Goal: Answer question/provide support

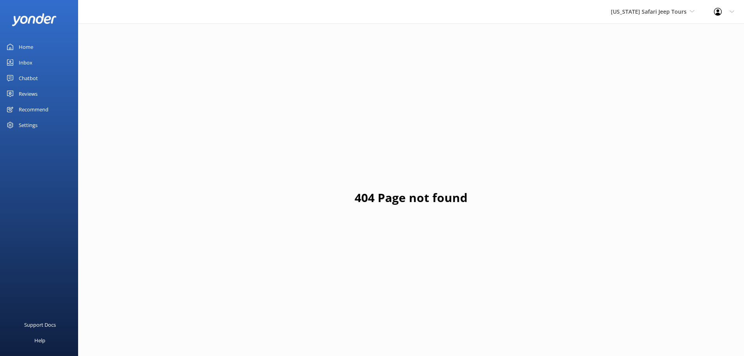
click at [30, 64] on div "Inbox" at bounding box center [26, 63] width 14 height 16
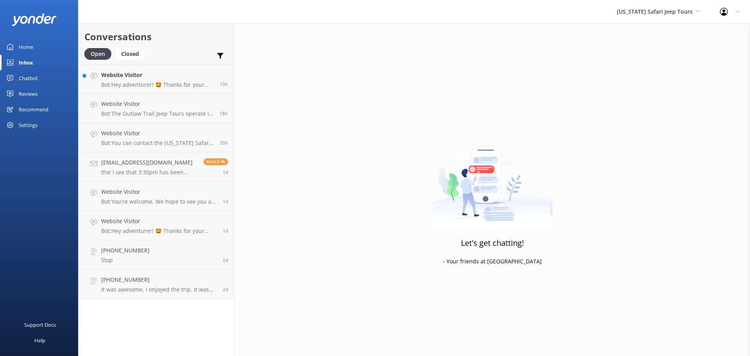
click at [34, 96] on div "Reviews" at bounding box center [28, 94] width 19 height 16
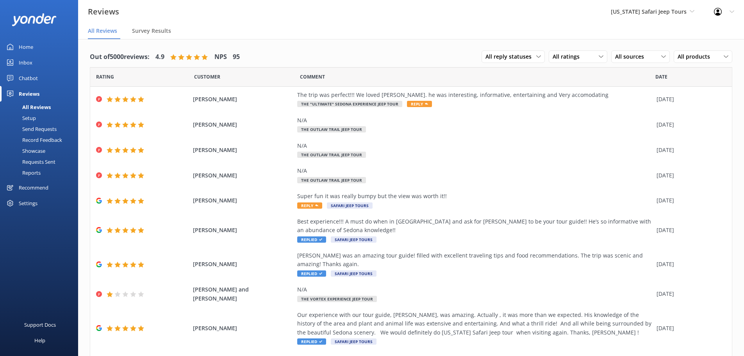
click at [28, 62] on div "Inbox" at bounding box center [26, 63] width 14 height 16
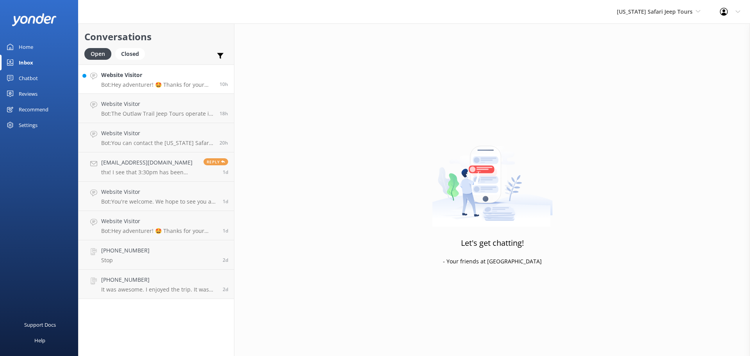
click at [191, 89] on link "Website Visitor Bot: Hey adventurer! 🤩 Thanks for your message, we'll get back …" at bounding box center [155, 78] width 155 height 29
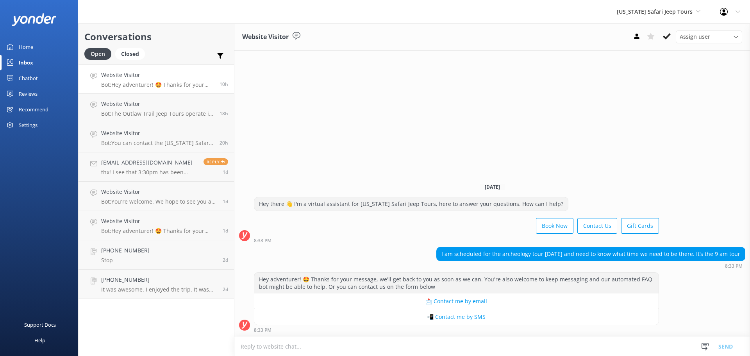
click at [34, 75] on div "Chatbot" at bounding box center [28, 78] width 19 height 16
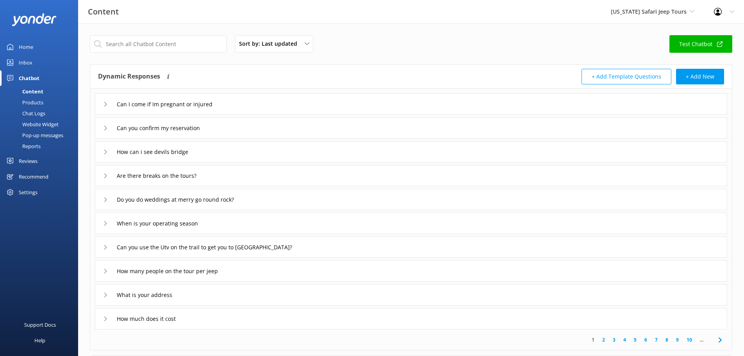
click at [24, 162] on div "Reviews" at bounding box center [28, 161] width 19 height 16
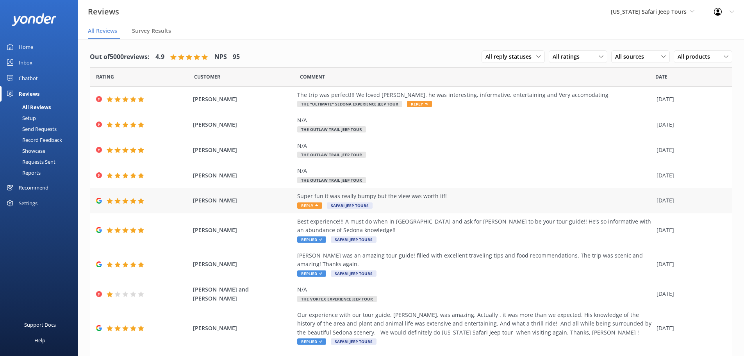
click at [308, 202] on span "Reply" at bounding box center [309, 205] width 25 height 6
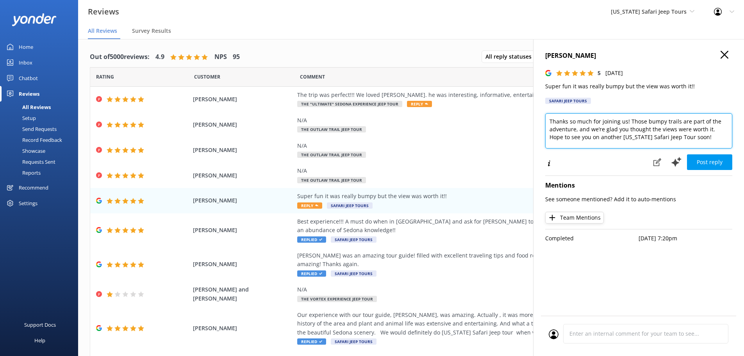
click at [693, 141] on textarea "Thanks so much for joining us! Those bumpy trails are part of the adventure, an…" at bounding box center [638, 130] width 187 height 35
type textarea "Thanks so much for joining us! Those bumpy trails are part of the adventure, an…"
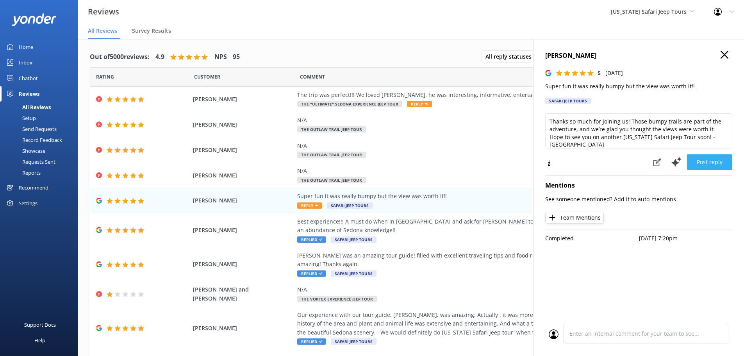
click at [711, 164] on button "Post reply" at bounding box center [709, 162] width 45 height 16
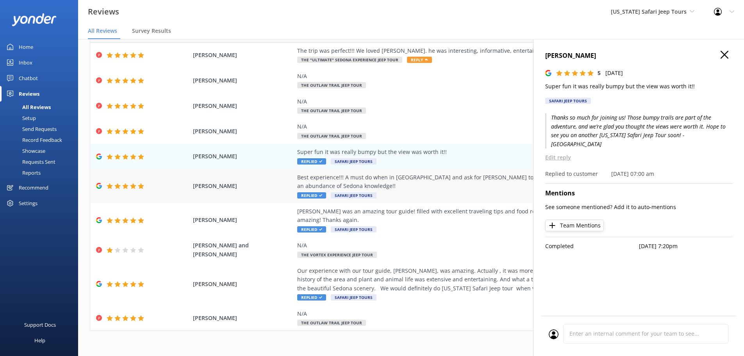
scroll to position [45, 0]
click at [276, 254] on div "[PERSON_NAME] and [PERSON_NAME] N/A The Vortex Experience Jeep Tour [DATE]" at bounding box center [410, 249] width 641 height 25
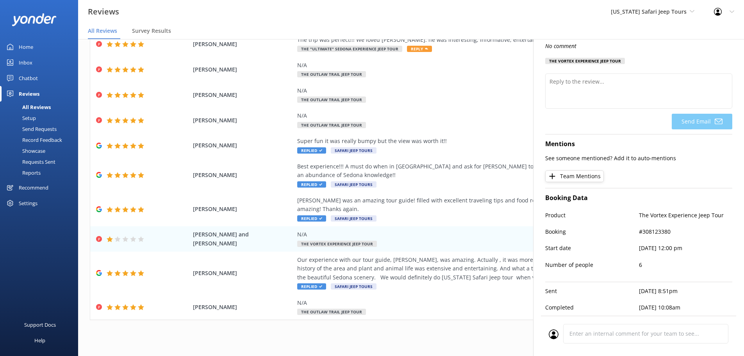
scroll to position [16, 0]
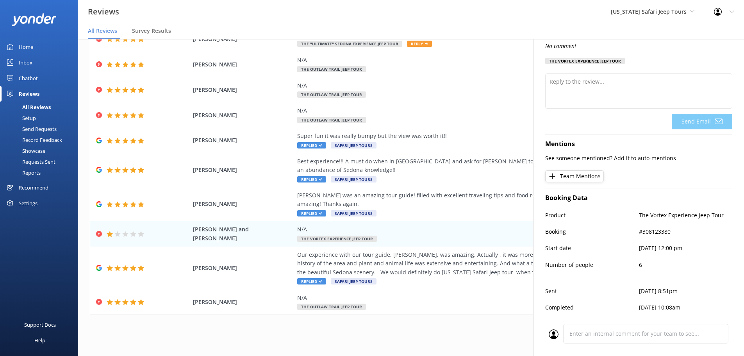
click at [662, 227] on p "#308123380" at bounding box center [686, 231] width 94 height 9
copy p "308123380"
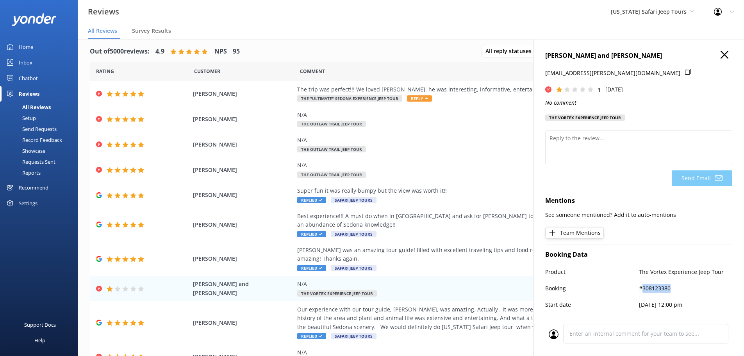
scroll to position [0, 0]
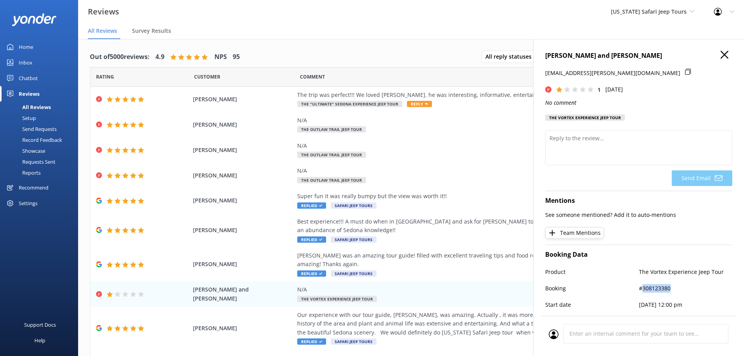
click at [720, 58] on icon "button" at bounding box center [724, 55] width 8 height 8
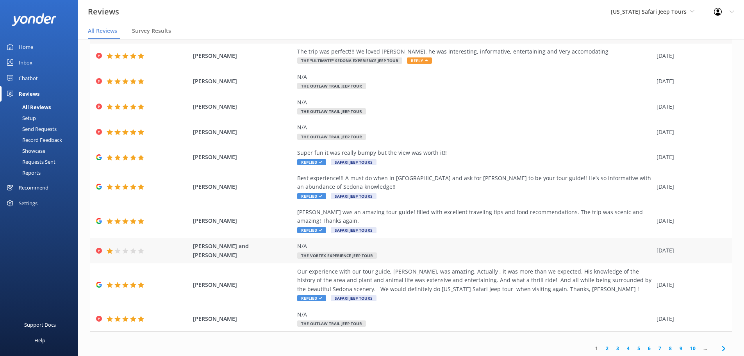
scroll to position [45, 0]
click at [604, 350] on link "2" at bounding box center [607, 346] width 11 height 7
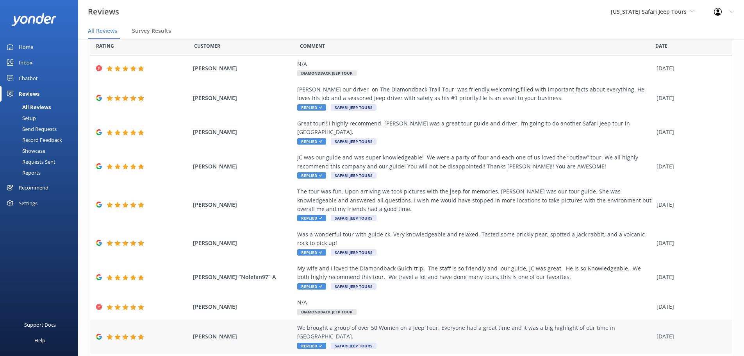
scroll to position [62, 0]
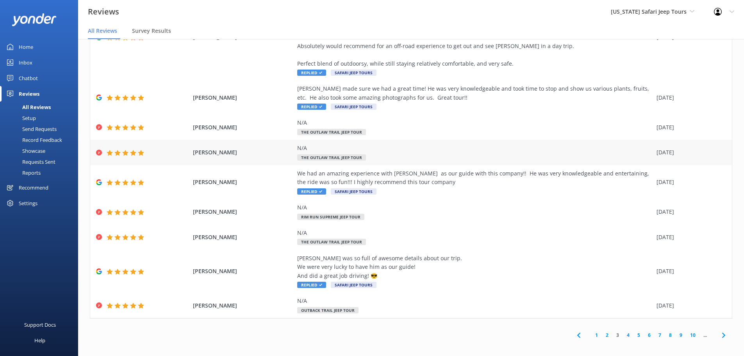
scroll to position [16, 0]
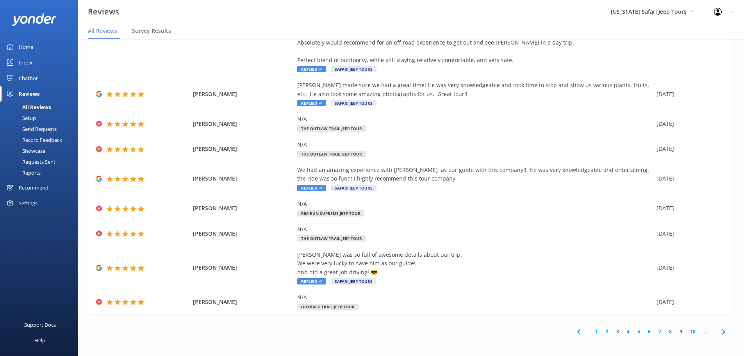
click at [624, 331] on link "4" at bounding box center [628, 331] width 11 height 7
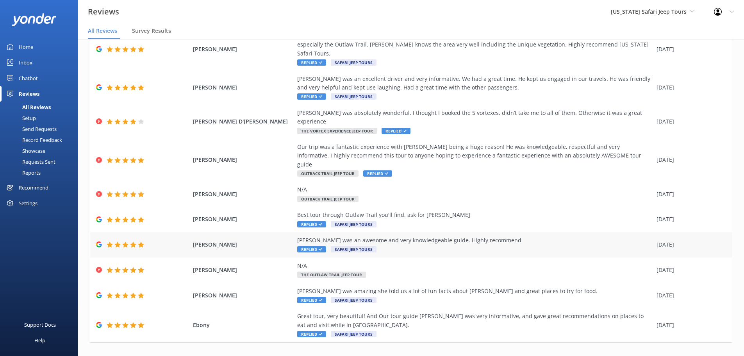
scroll to position [45, 0]
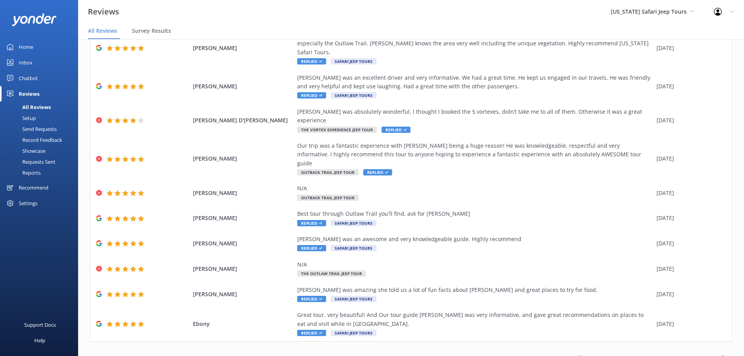
click at [633, 354] on link "5" at bounding box center [638, 357] width 11 height 7
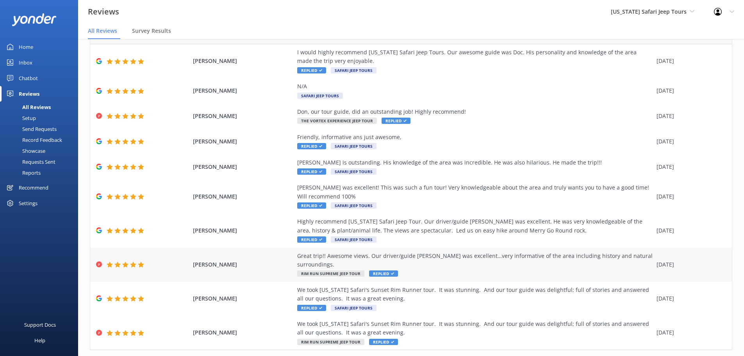
scroll to position [62, 0]
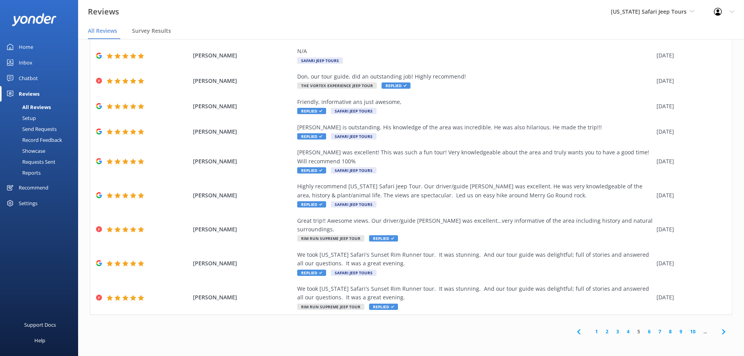
click at [644, 330] on link "6" at bounding box center [649, 331] width 11 height 7
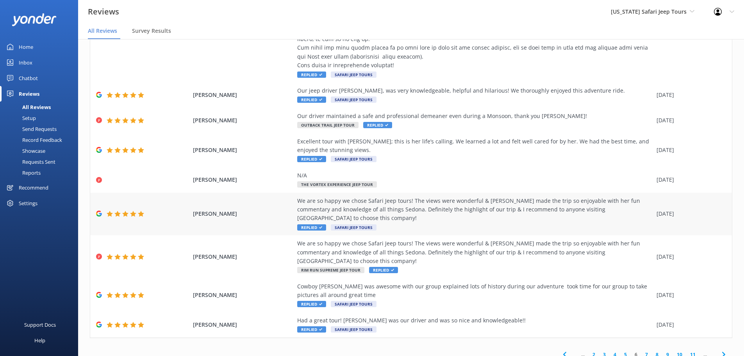
scroll to position [16, 0]
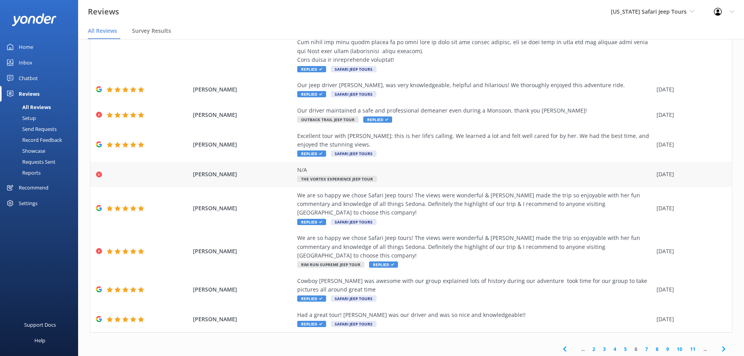
click at [345, 167] on div "N/A" at bounding box center [474, 170] width 355 height 9
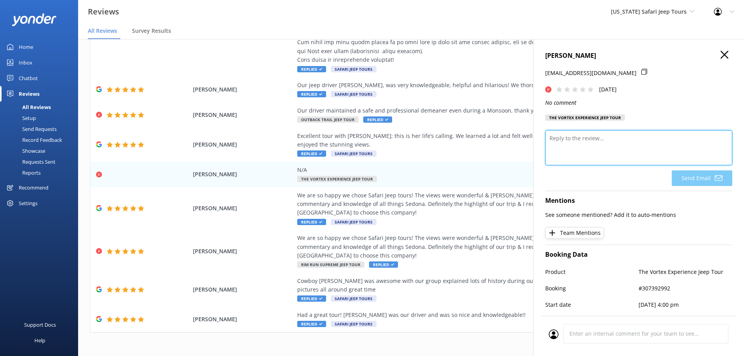
click at [626, 165] on textarea at bounding box center [638, 147] width 187 height 35
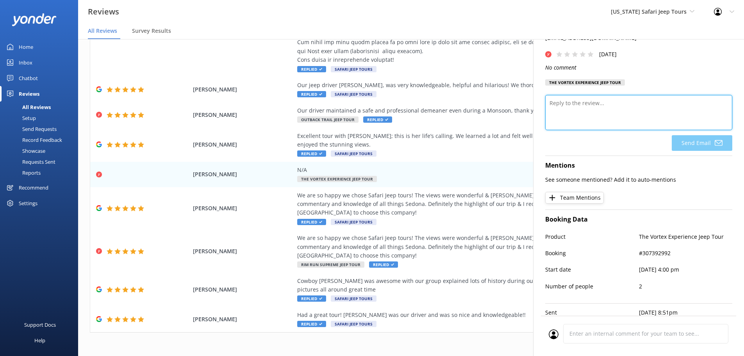
scroll to position [71, 0]
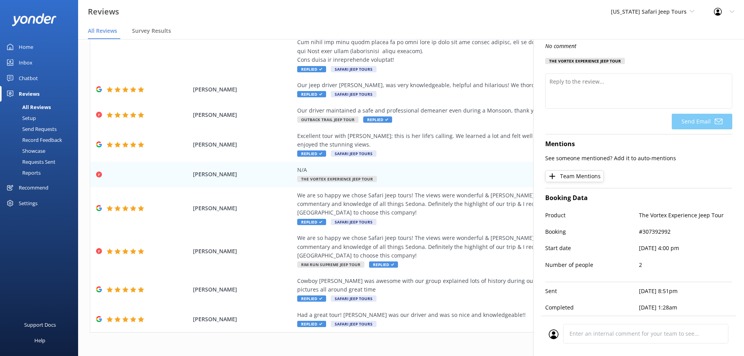
click at [655, 227] on p "#307392992" at bounding box center [686, 231] width 94 height 9
copy p "307392992"
click at [616, 227] on p "Booking" at bounding box center [592, 231] width 94 height 9
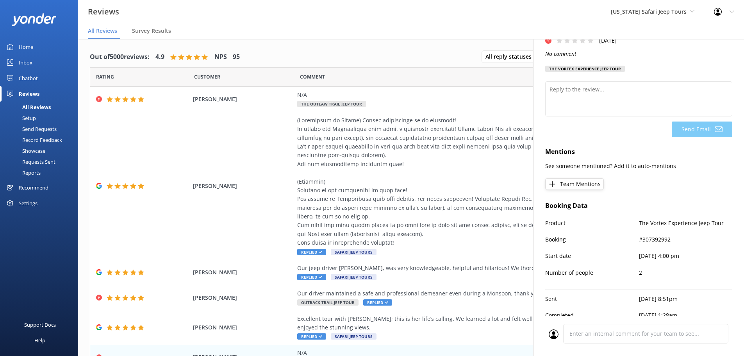
scroll to position [0, 0]
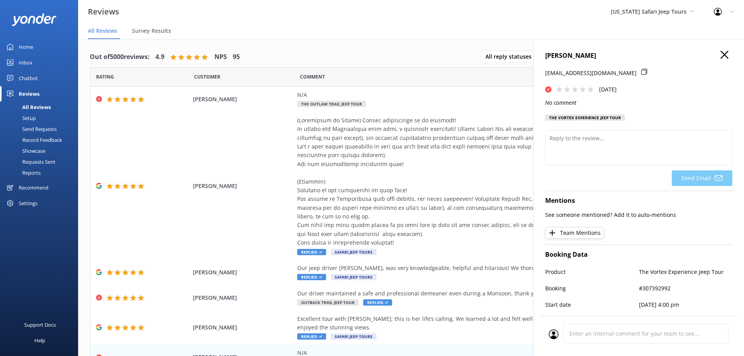
click at [720, 53] on icon "button" at bounding box center [724, 55] width 8 height 8
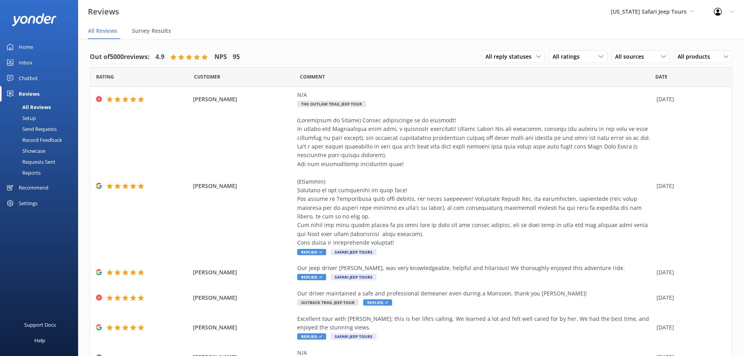
click at [407, 43] on div "Out of 5000 reviews: 4.9 NPS 95 All reply statuses All reply statuses Needs a r…" at bounding box center [411, 293] width 666 height 509
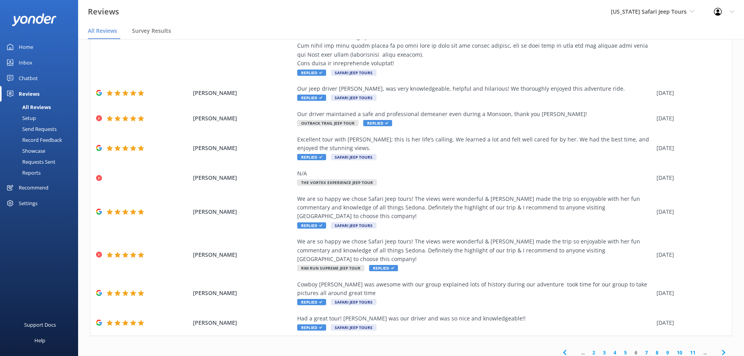
scroll to position [16, 0]
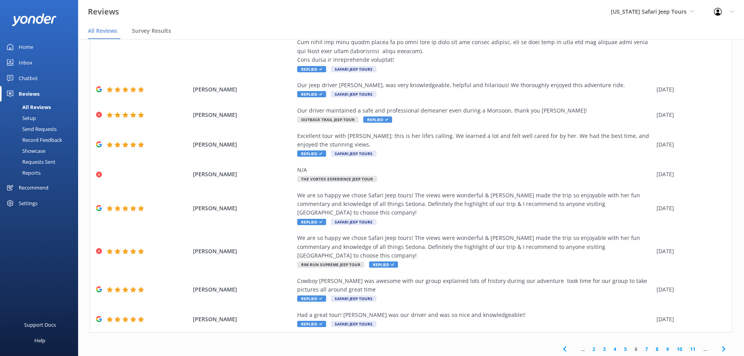
click at [588, 345] on link "2" at bounding box center [593, 348] width 11 height 7
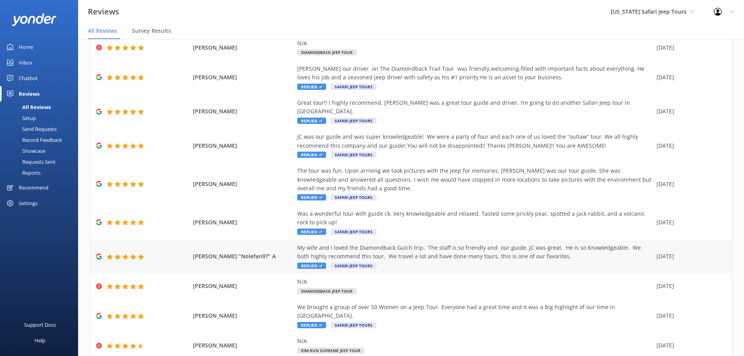
scroll to position [62, 0]
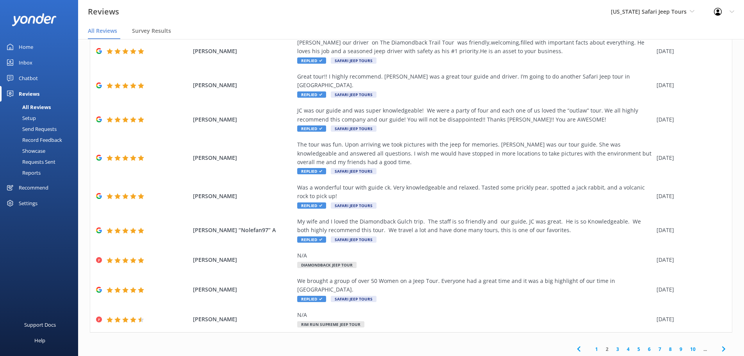
click at [592, 345] on link "1" at bounding box center [596, 348] width 11 height 7
